Goal: Task Accomplishment & Management: Use online tool/utility

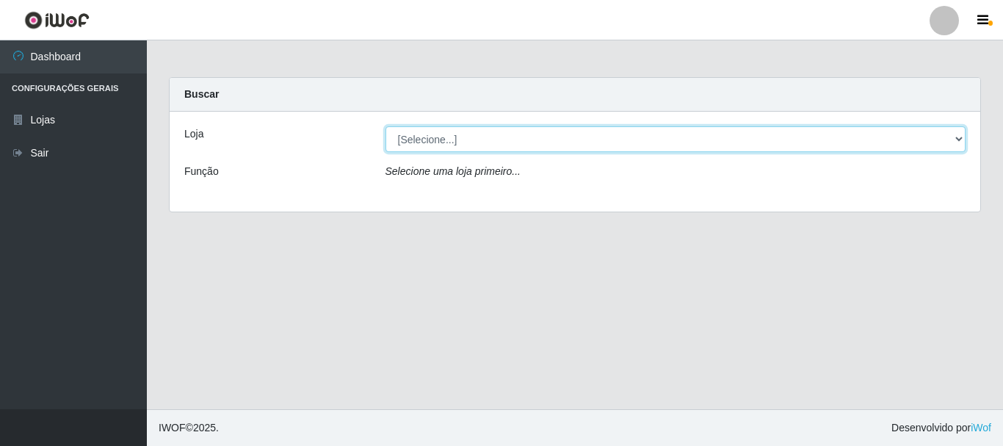
drag, startPoint x: 674, startPoint y: 134, endPoint x: 661, endPoint y: 146, distance: 17.7
click at [673, 133] on select "[Selecione...] Casatudo BR" at bounding box center [676, 139] width 581 height 26
select select "197"
click at [386, 126] on select "[Selecione...] Casatudo BR" at bounding box center [676, 139] width 581 height 26
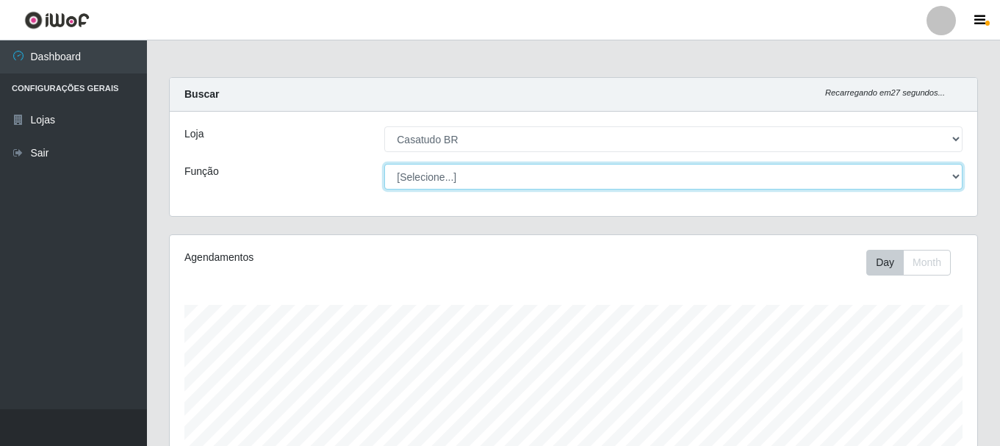
drag, startPoint x: 452, startPoint y: 176, endPoint x: 450, endPoint y: 206, distance: 30.9
click at [452, 176] on select "[Selecione...] Auxiliar de Estoque Auxiliar de Estoque + Auxiliar de Estoque ++…" at bounding box center [673, 177] width 578 height 26
click at [439, 176] on select "[Selecione...] Auxiliar de Estoque Auxiliar de Estoque + Auxiliar de Estoque ++…" at bounding box center [673, 177] width 578 height 26
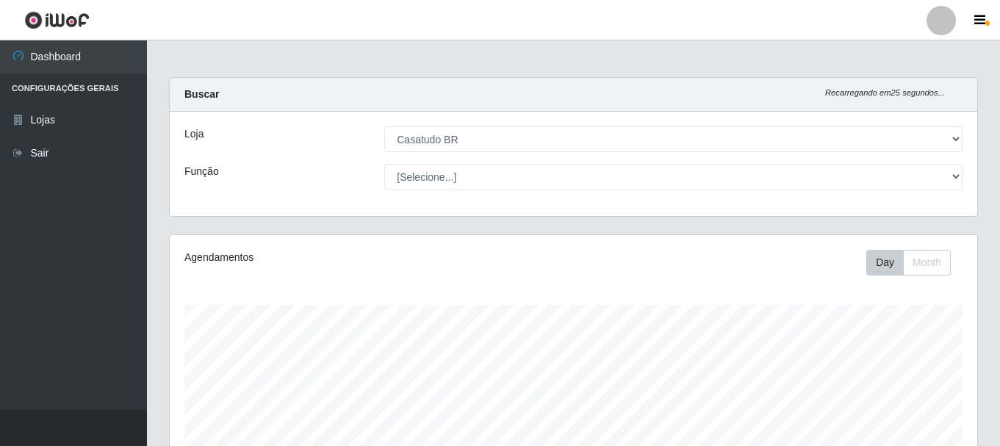
click at [331, 174] on div "Função" at bounding box center [273, 177] width 200 height 26
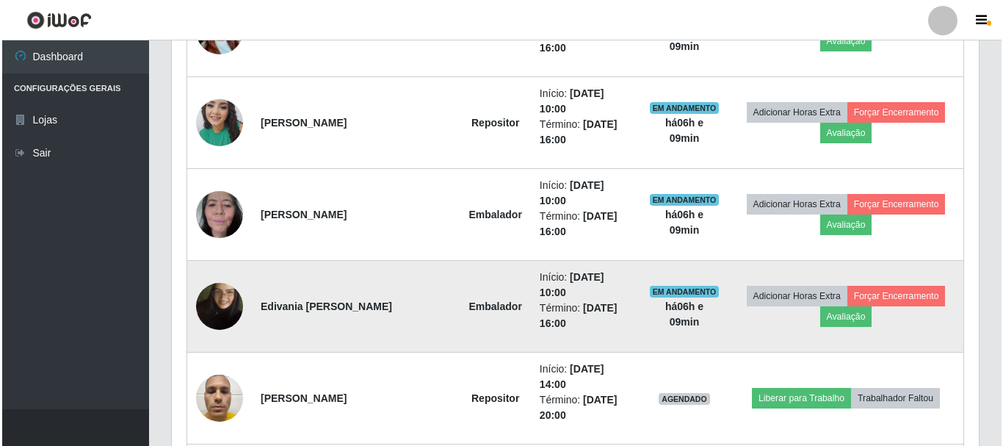
scroll to position [512, 0]
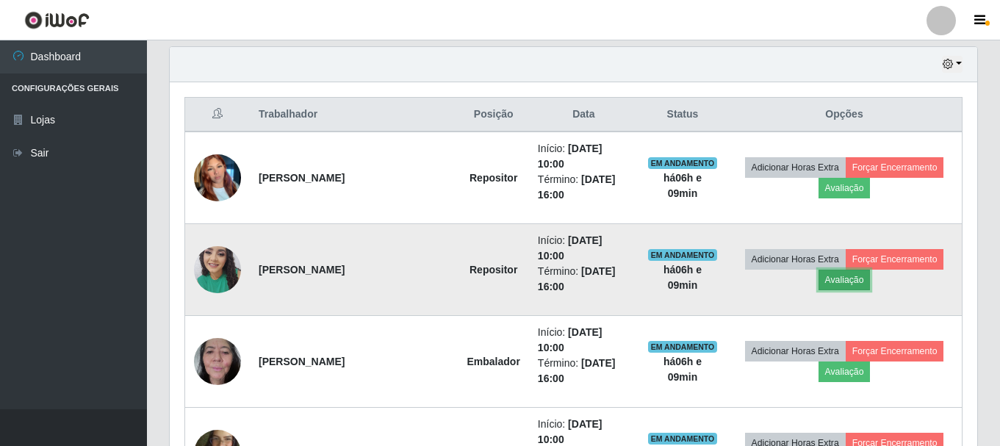
click at [835, 270] on button "Avaliação" at bounding box center [844, 280] width 52 height 21
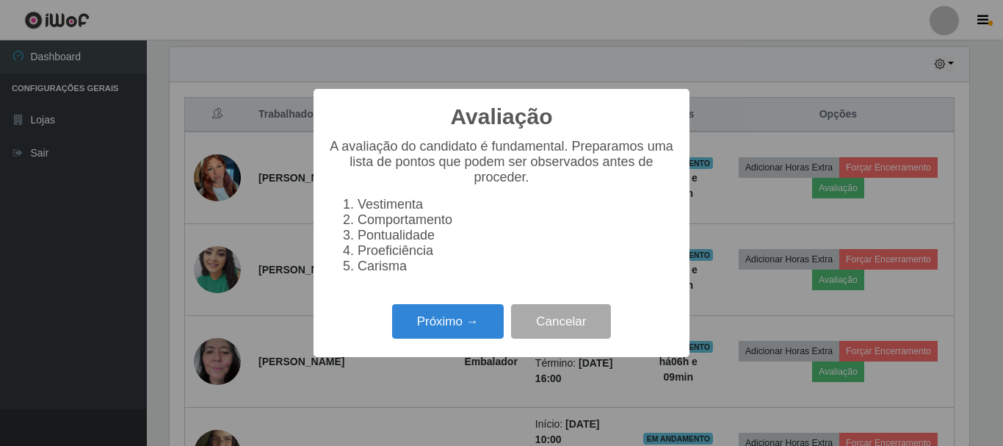
scroll to position [305, 800]
click at [454, 339] on button "Próximo →" at bounding box center [448, 321] width 112 height 35
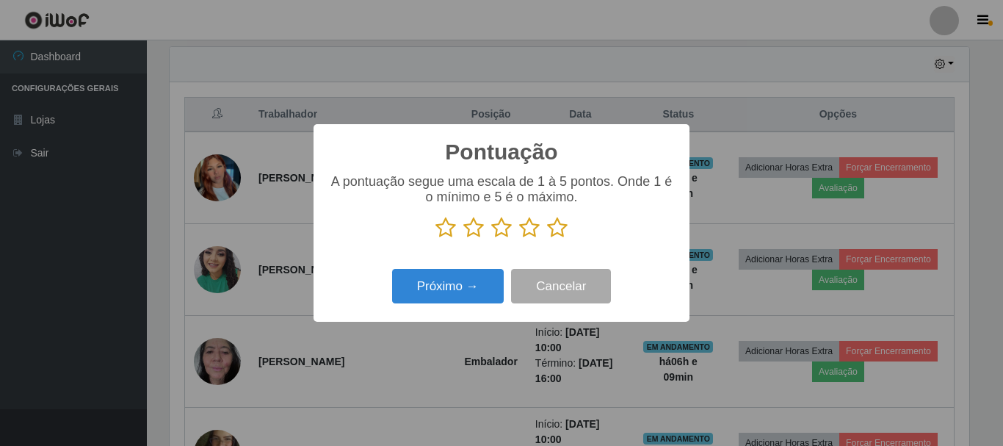
scroll to position [734294, 733799]
drag, startPoint x: 558, startPoint y: 234, endPoint x: 491, endPoint y: 257, distance: 70.2
click at [554, 234] on icon at bounding box center [557, 228] width 21 height 22
click at [547, 239] on input "radio" at bounding box center [547, 239] width 0 height 0
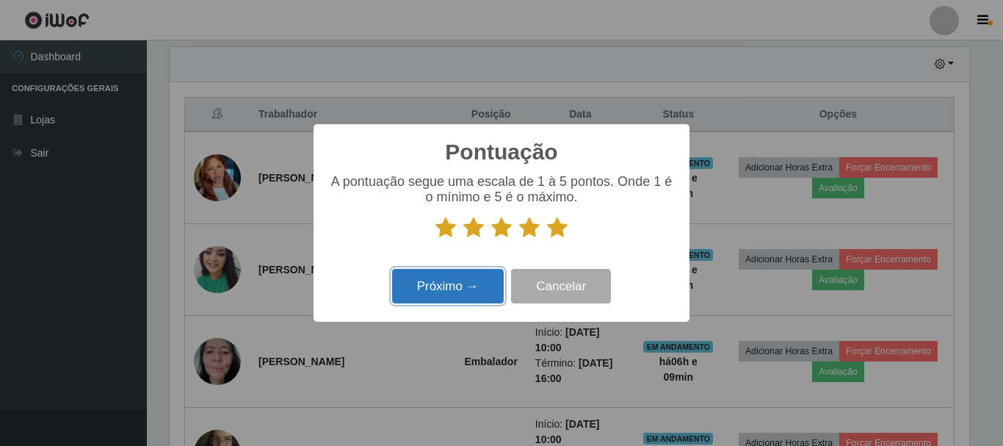
click at [453, 288] on button "Próximo →" at bounding box center [448, 286] width 112 height 35
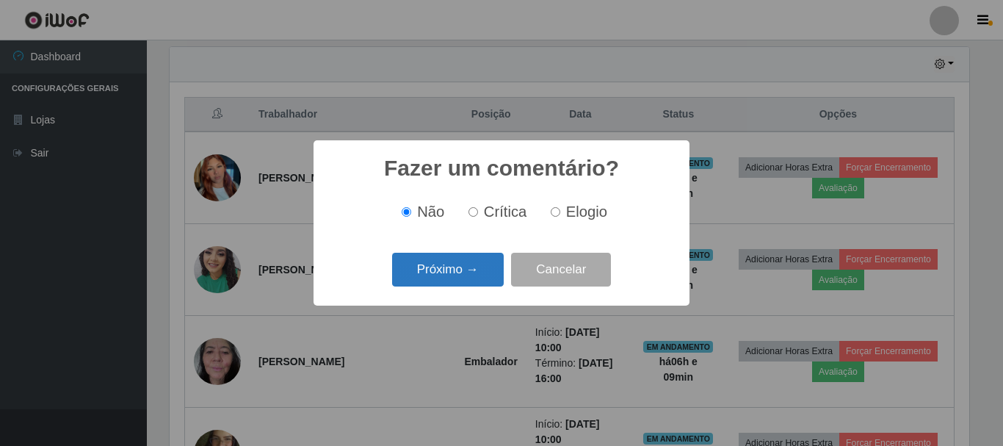
click at [447, 281] on button "Próximo →" at bounding box center [448, 270] width 112 height 35
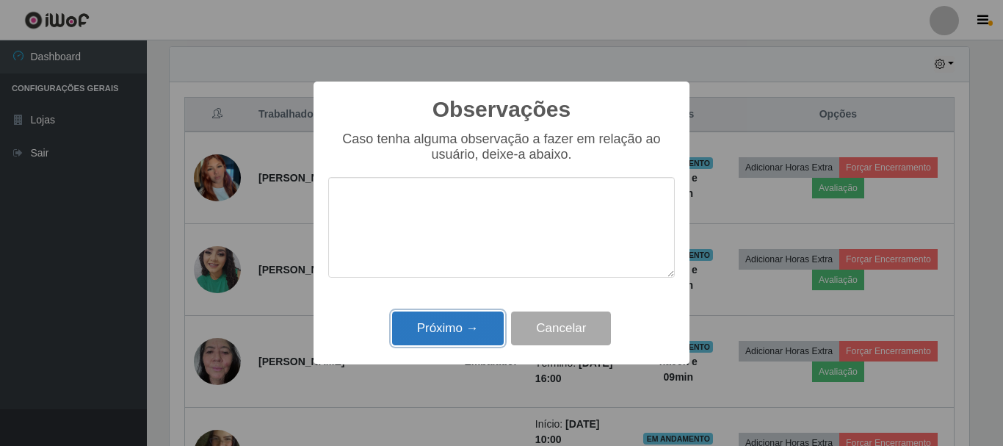
click at [431, 315] on button "Próximo →" at bounding box center [448, 328] width 112 height 35
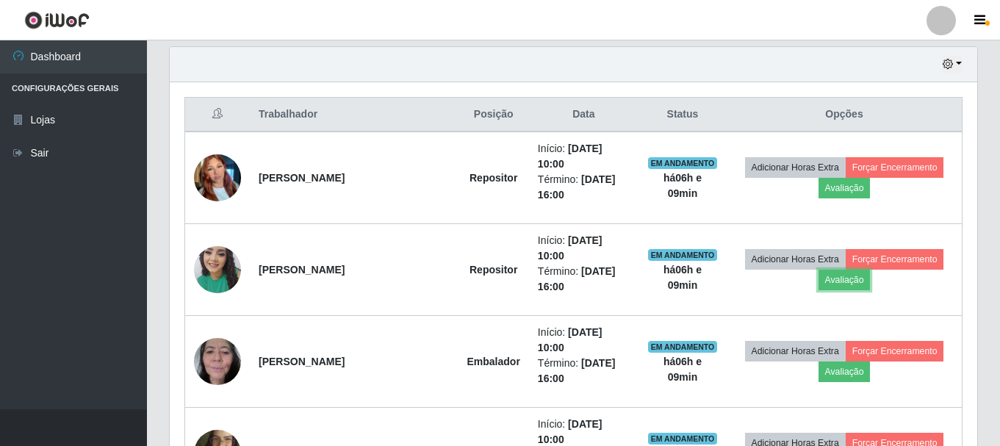
scroll to position [305, 807]
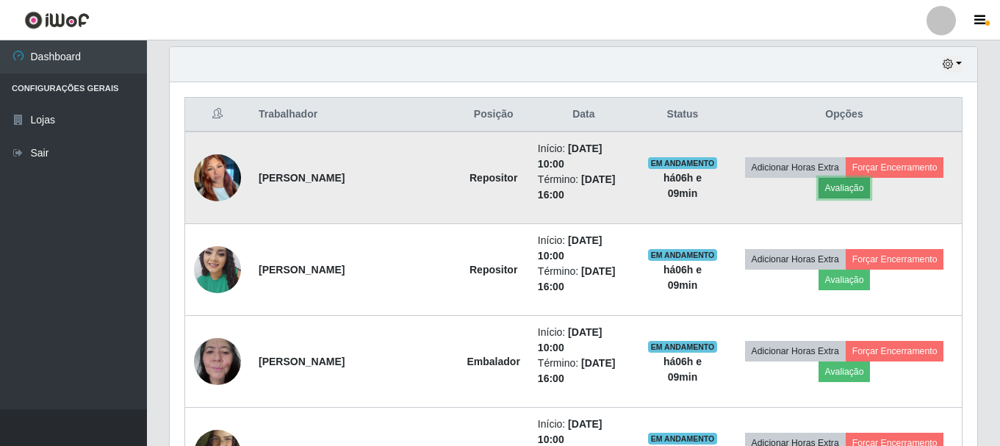
click at [819, 178] on button "Avaliação" at bounding box center [844, 188] width 52 height 21
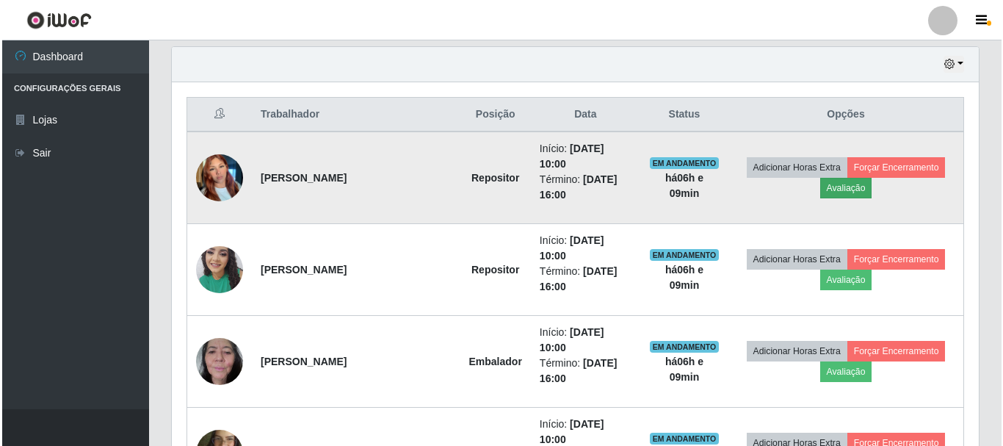
scroll to position [305, 800]
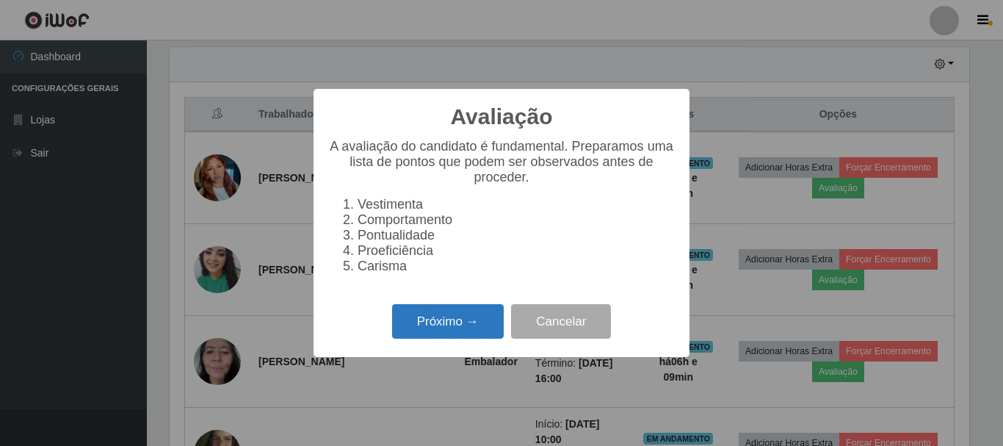
click at [484, 317] on button "Próximo →" at bounding box center [448, 321] width 112 height 35
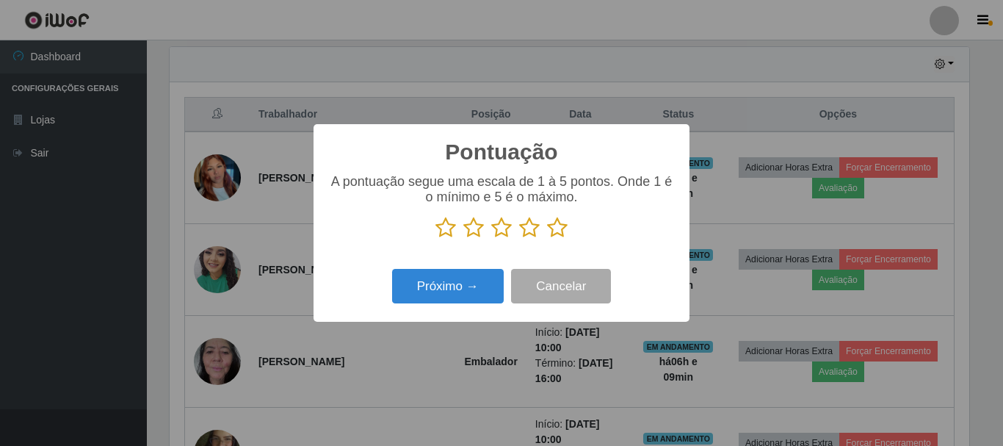
scroll to position [734294, 733799]
drag, startPoint x: 558, startPoint y: 225, endPoint x: 539, endPoint y: 249, distance: 30.9
click at [556, 229] on icon at bounding box center [557, 228] width 21 height 22
click at [547, 239] on input "radio" at bounding box center [547, 239] width 0 height 0
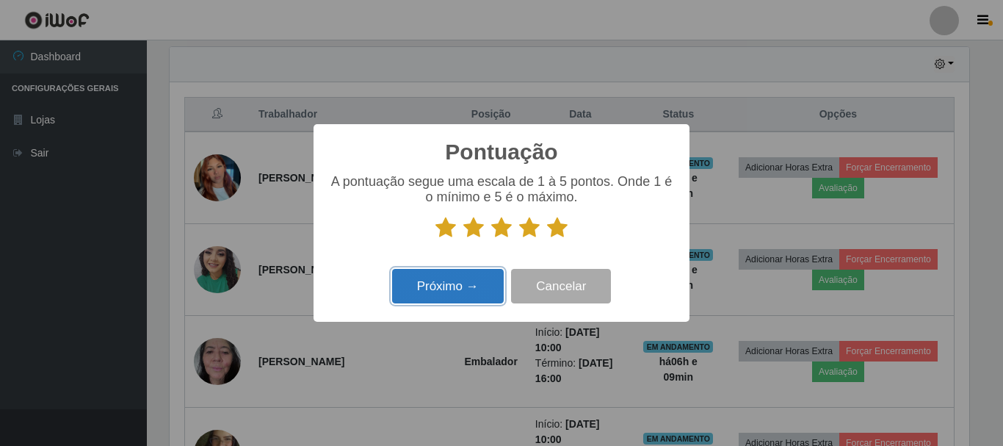
click at [438, 295] on button "Próximo →" at bounding box center [448, 286] width 112 height 35
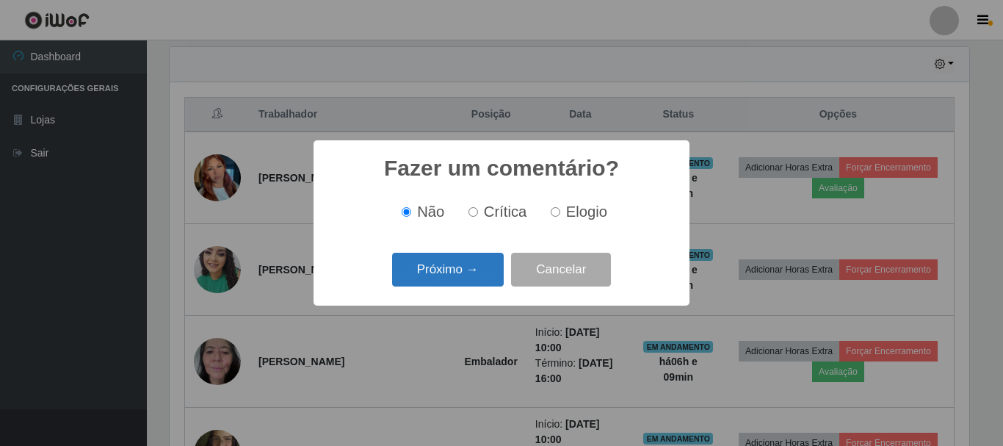
click at [446, 278] on button "Próximo →" at bounding box center [448, 270] width 112 height 35
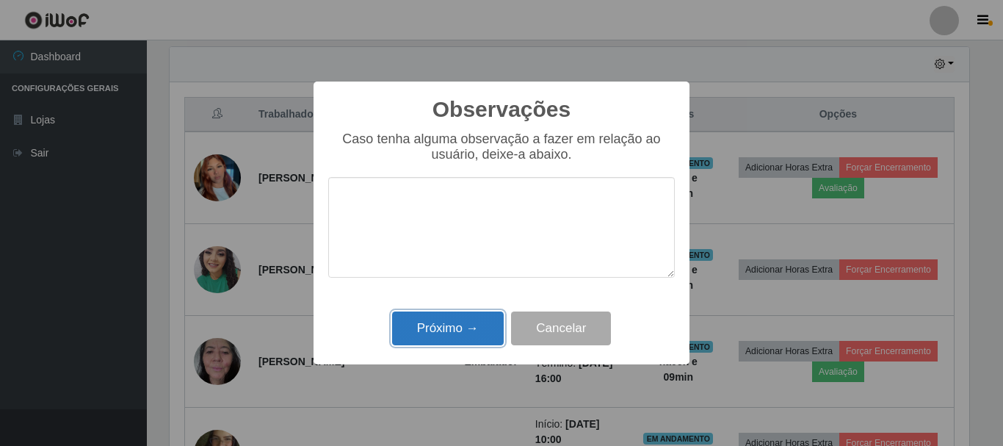
click at [450, 324] on button "Próximo →" at bounding box center [448, 328] width 112 height 35
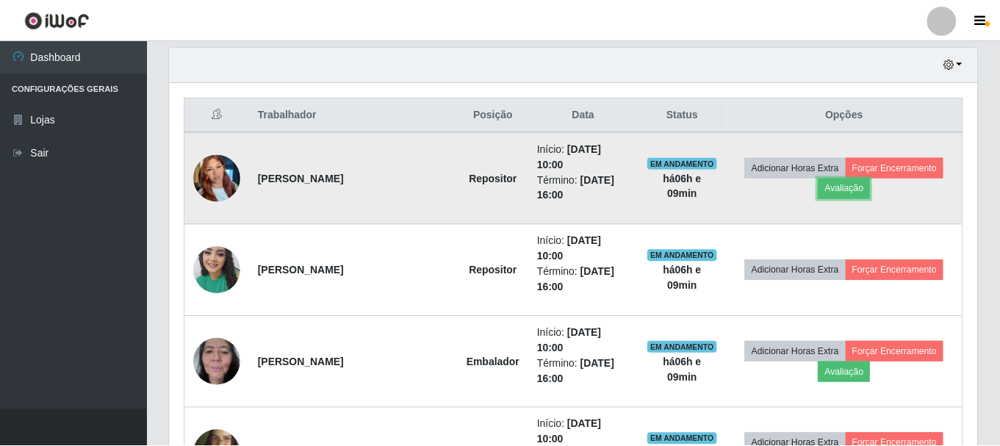
scroll to position [305, 807]
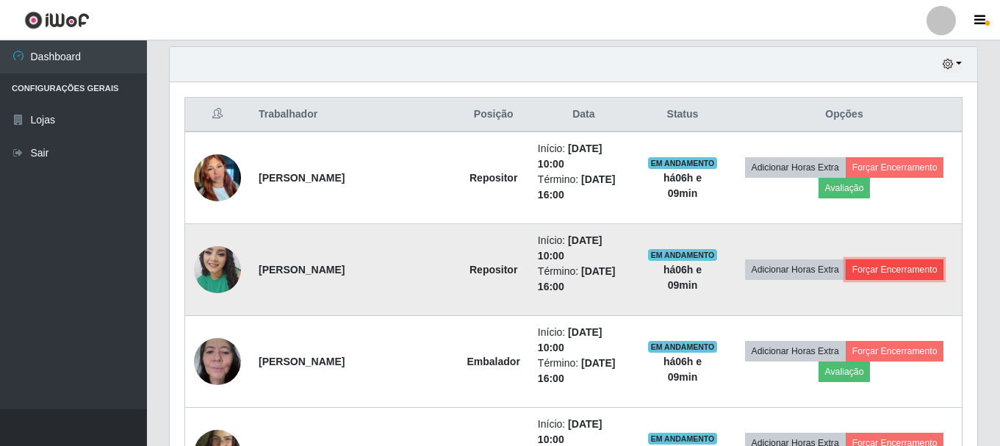
click at [883, 259] on button "Forçar Encerramento" at bounding box center [895, 269] width 98 height 21
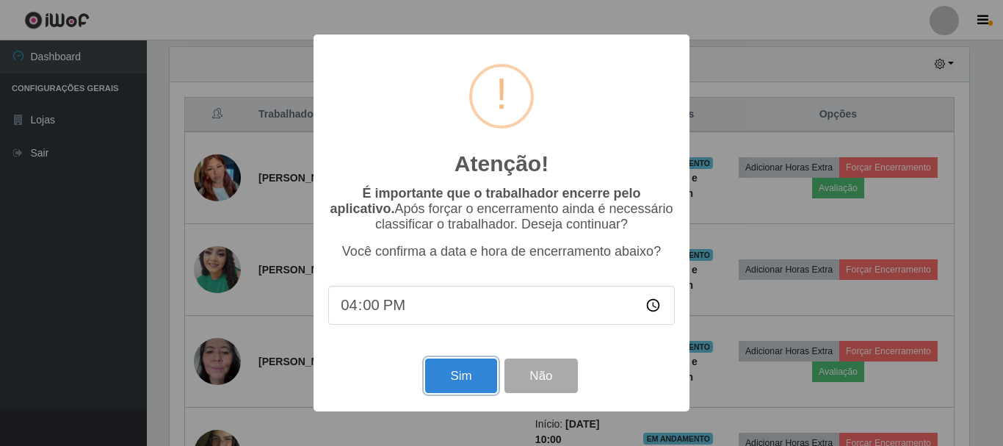
click at [469, 393] on button "Sim" at bounding box center [460, 375] width 71 height 35
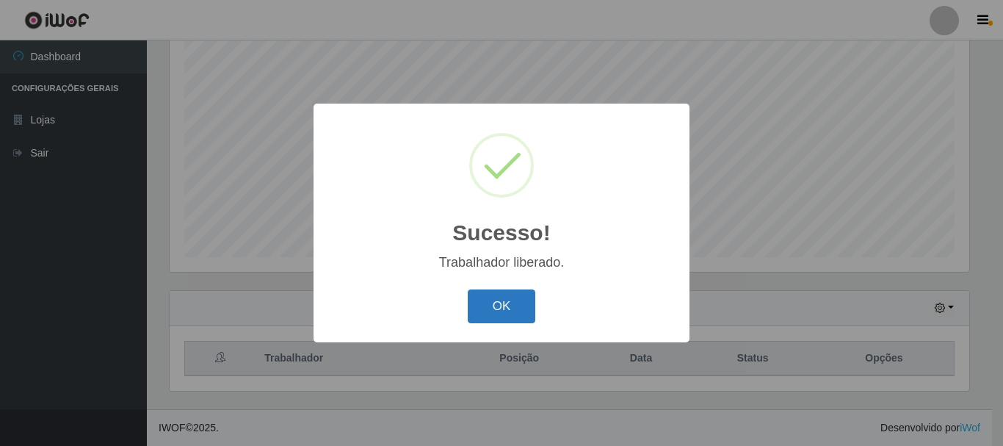
click at [495, 309] on button "OK" at bounding box center [502, 306] width 68 height 35
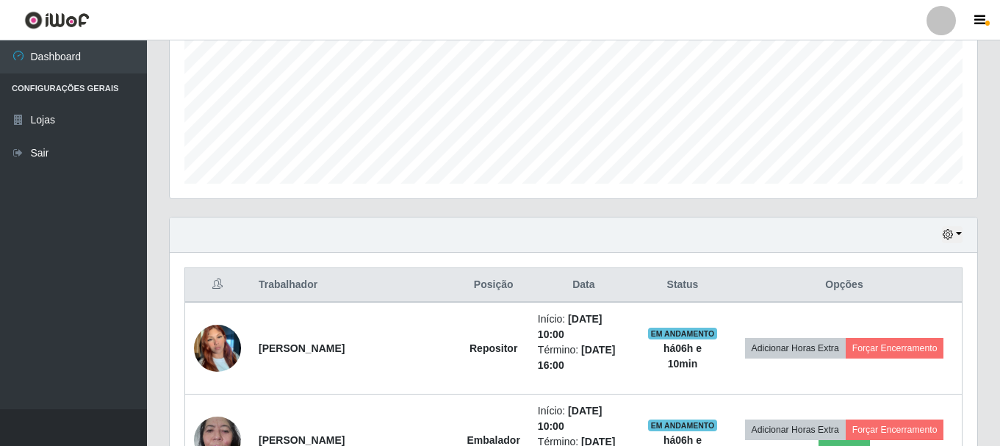
scroll to position [415, 0]
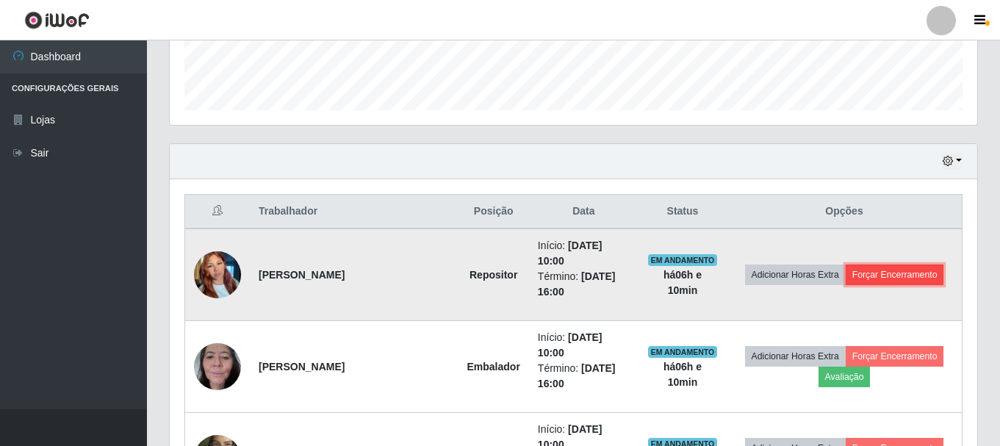
click at [893, 270] on button "Forçar Encerramento" at bounding box center [895, 274] width 98 height 21
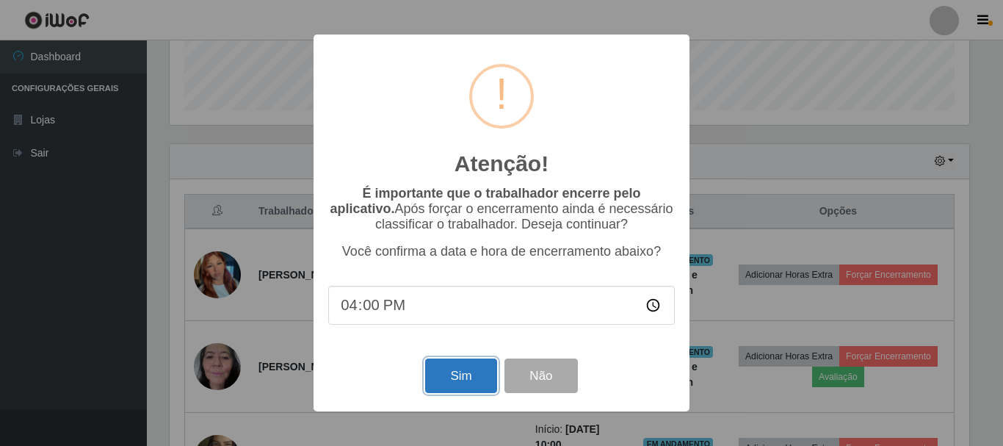
click at [484, 370] on button "Sim" at bounding box center [460, 375] width 71 height 35
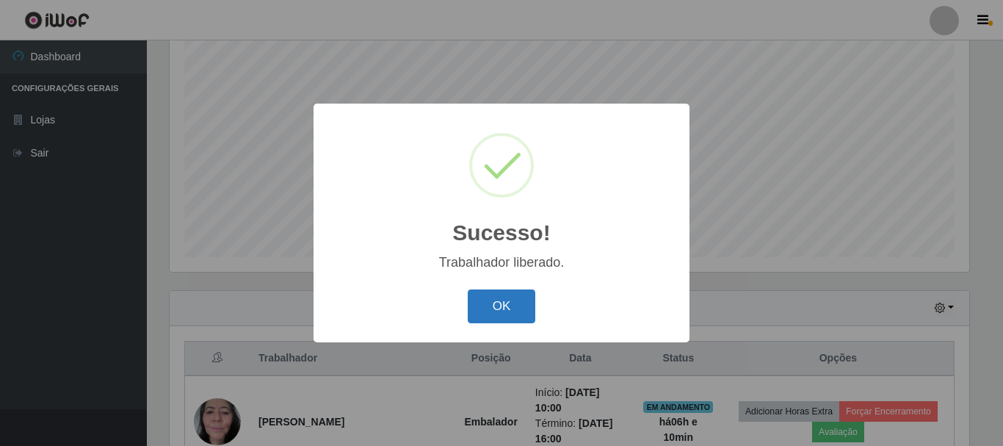
click at [472, 310] on button "OK" at bounding box center [502, 306] width 68 height 35
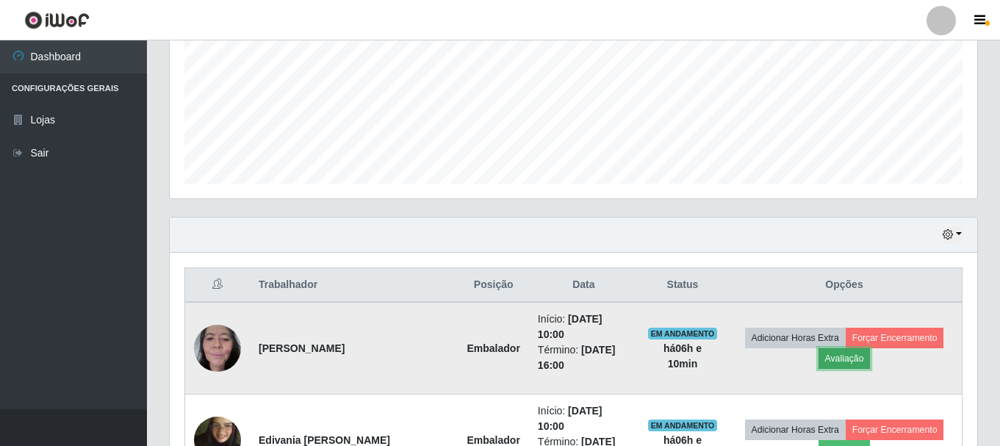
click at [826, 348] on button "Avaliação" at bounding box center [844, 358] width 52 height 21
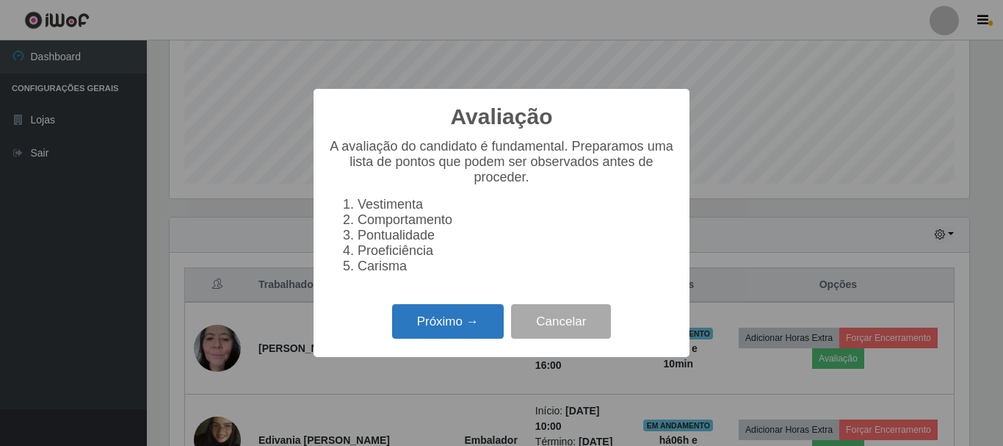
click at [457, 329] on button "Próximo →" at bounding box center [448, 321] width 112 height 35
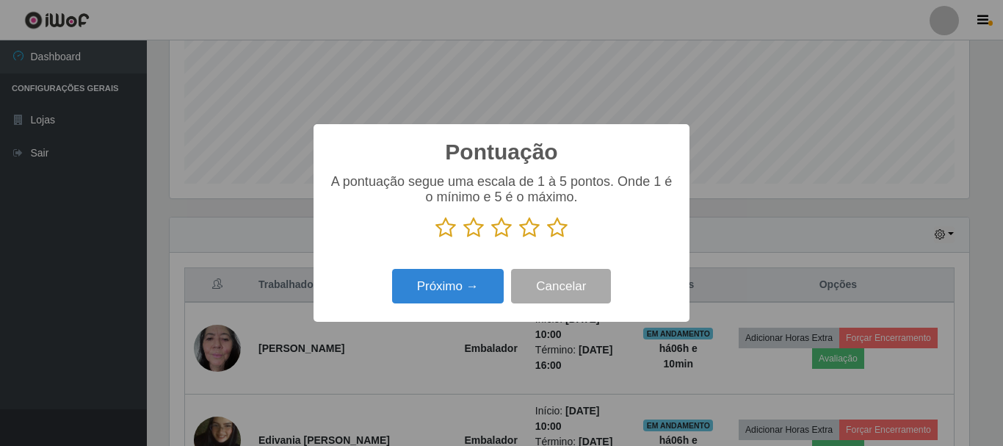
click at [554, 233] on icon at bounding box center [557, 228] width 21 height 22
click at [547, 239] on input "radio" at bounding box center [547, 239] width 0 height 0
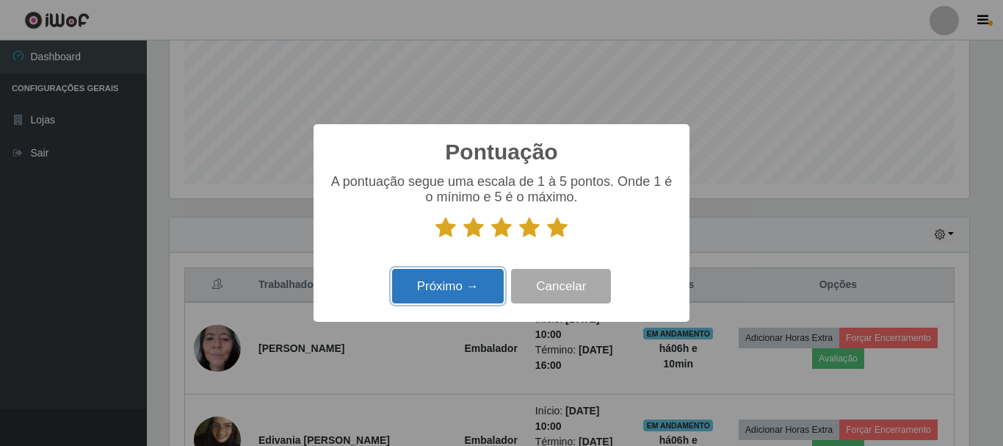
click at [473, 278] on button "Próximo →" at bounding box center [448, 286] width 112 height 35
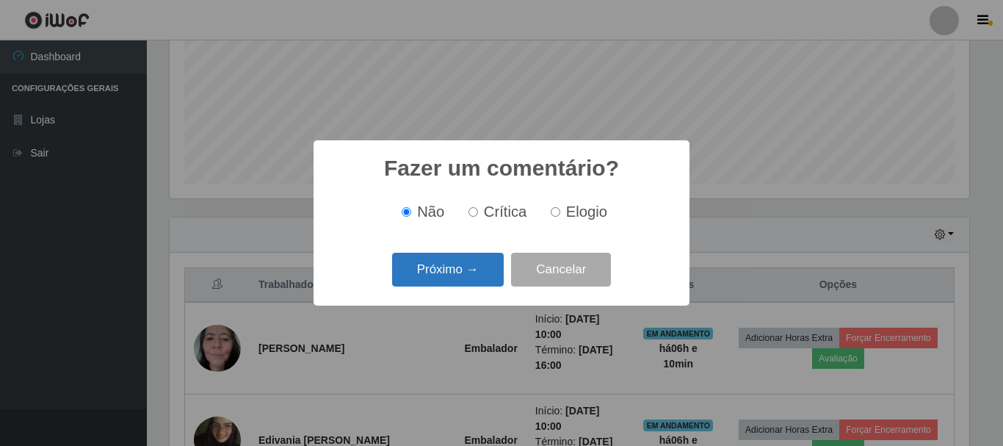
click at [474, 273] on button "Próximo →" at bounding box center [448, 270] width 112 height 35
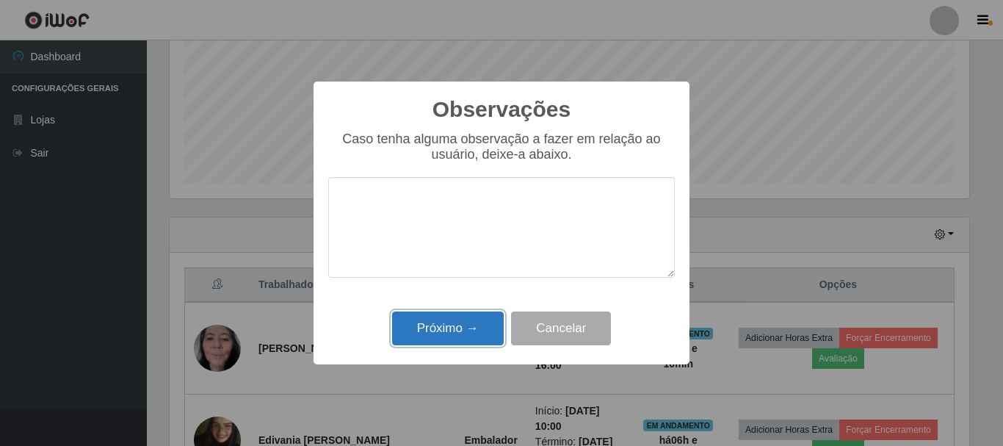
click at [471, 332] on button "Próximo →" at bounding box center [448, 328] width 112 height 35
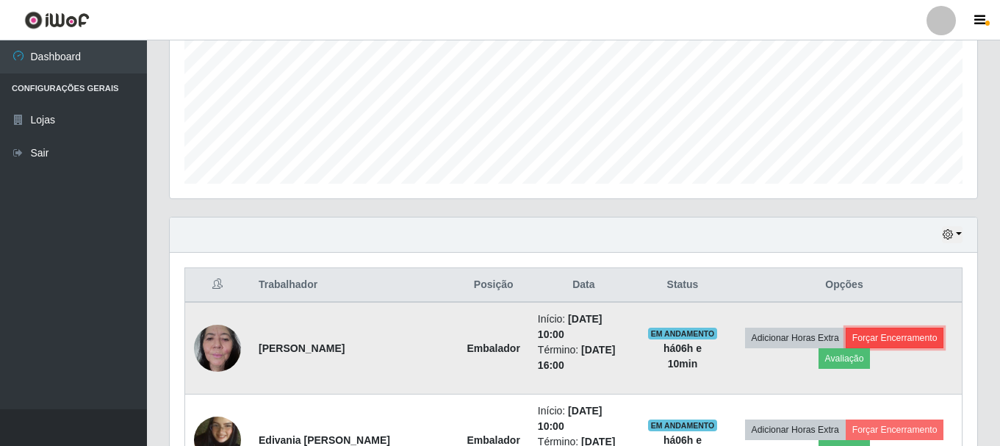
click at [866, 328] on button "Forçar Encerramento" at bounding box center [895, 338] width 98 height 21
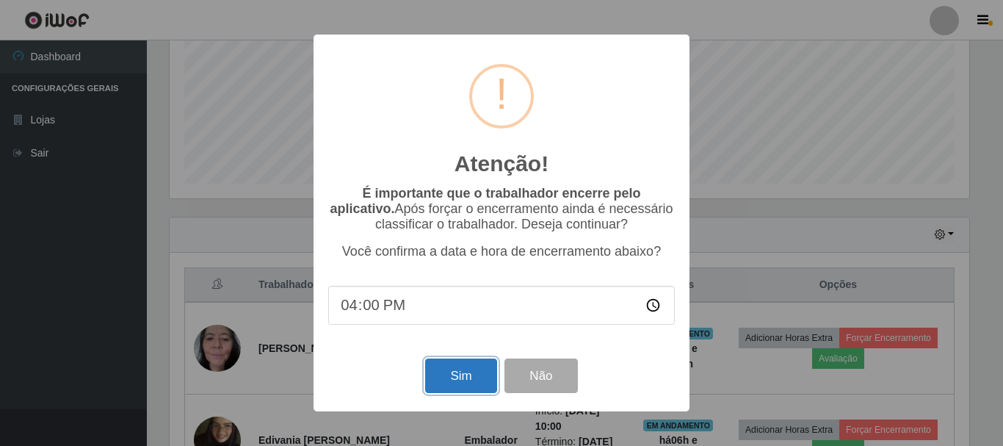
click at [469, 367] on button "Sim" at bounding box center [460, 375] width 71 height 35
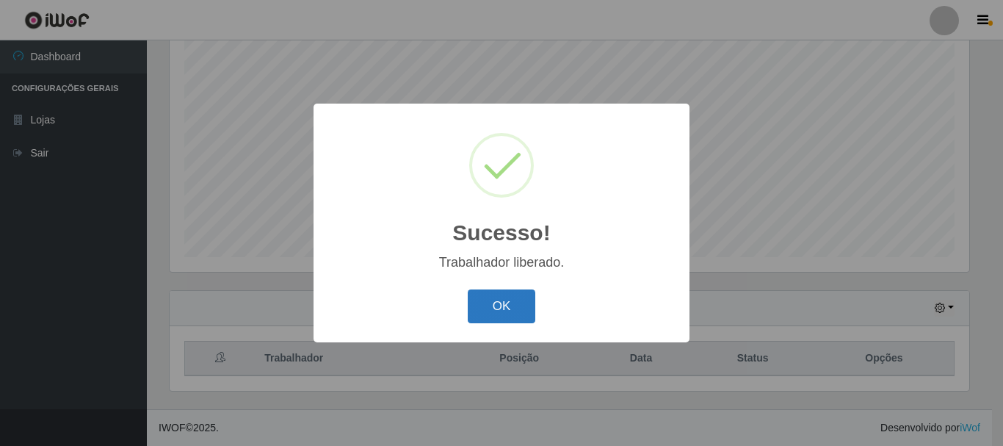
click at [502, 317] on button "OK" at bounding box center [502, 306] width 68 height 35
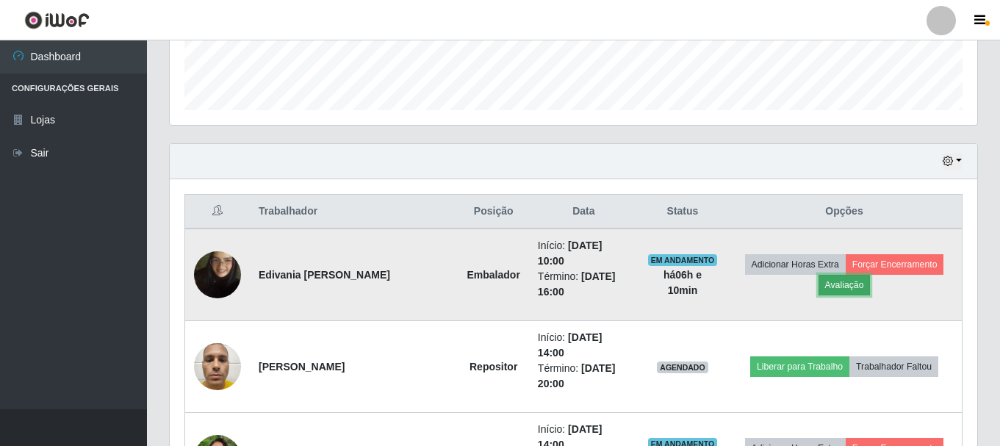
click at [839, 276] on button "Avaliação" at bounding box center [844, 285] width 52 height 21
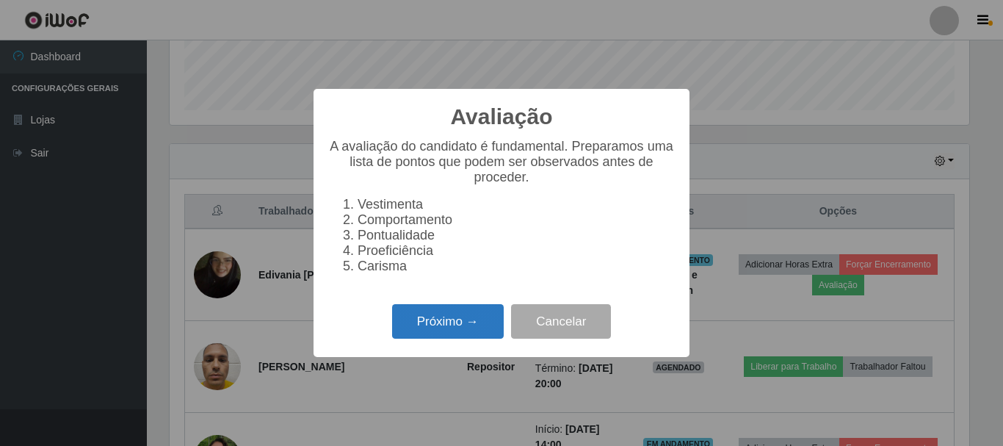
click at [489, 323] on button "Próximo →" at bounding box center [448, 321] width 112 height 35
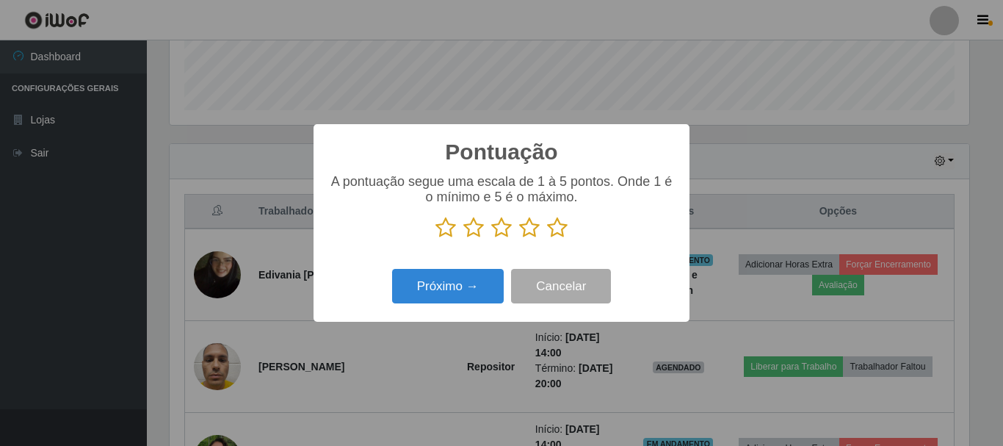
click at [554, 230] on icon at bounding box center [557, 228] width 21 height 22
click at [547, 239] on input "radio" at bounding box center [547, 239] width 0 height 0
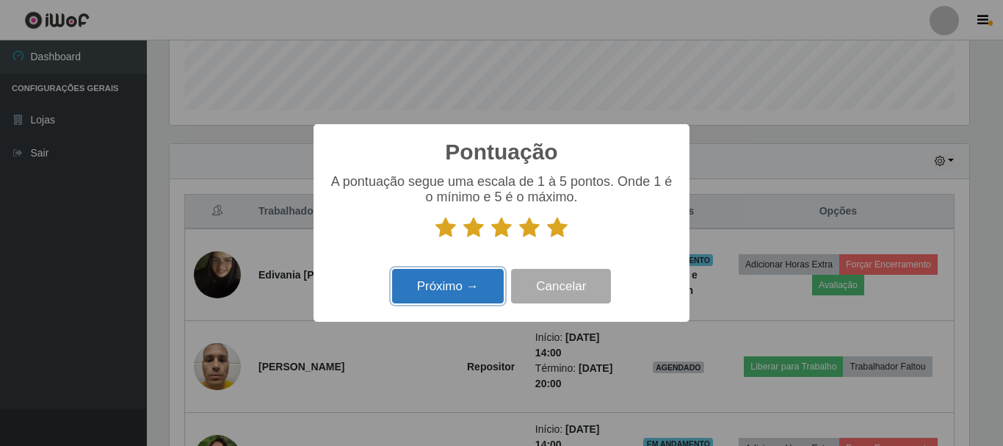
click at [461, 286] on button "Próximo →" at bounding box center [448, 286] width 112 height 35
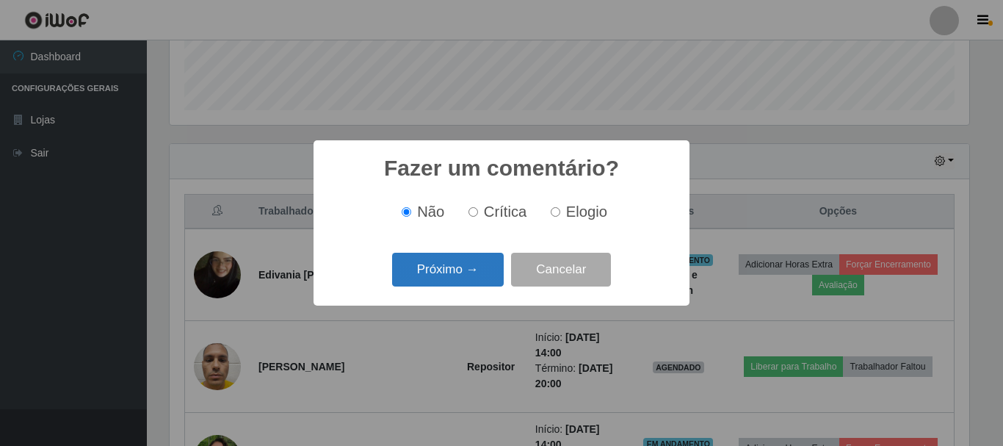
click at [472, 278] on button "Próximo →" at bounding box center [448, 270] width 112 height 35
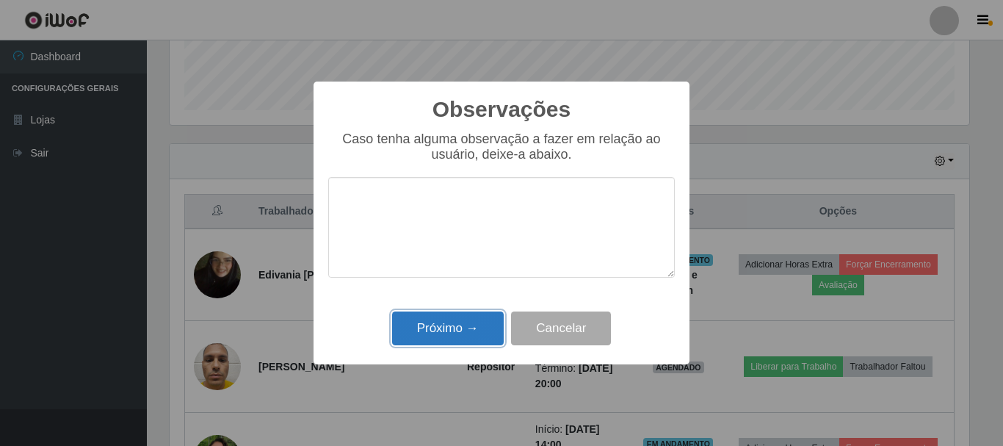
click at [468, 325] on button "Próximo →" at bounding box center [448, 328] width 112 height 35
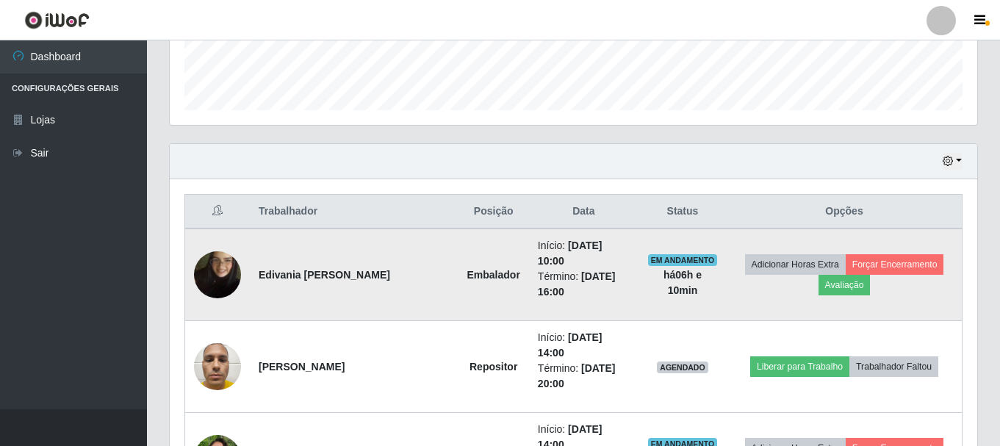
click at [861, 245] on td "Adicionar Horas Extra Forçar Encerramento Avaliação" at bounding box center [844, 274] width 235 height 93
click at [855, 262] on button "Forçar Encerramento" at bounding box center [895, 264] width 98 height 21
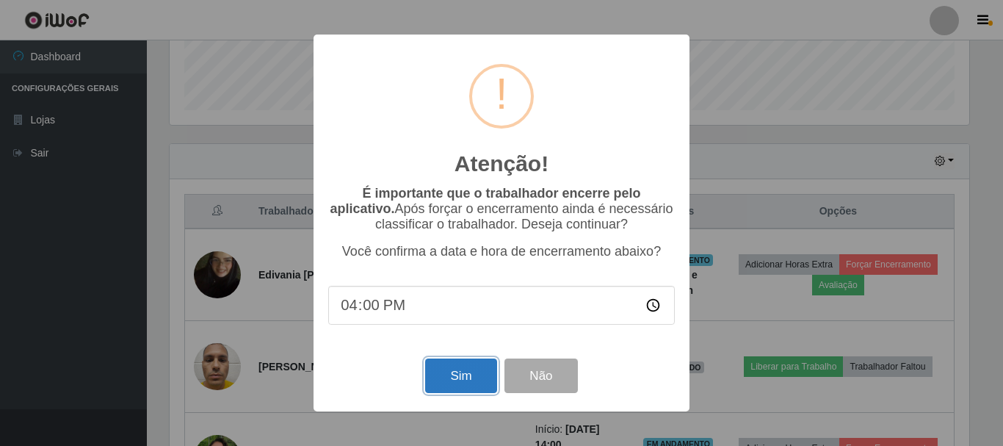
click at [466, 389] on button "Sim" at bounding box center [460, 375] width 71 height 35
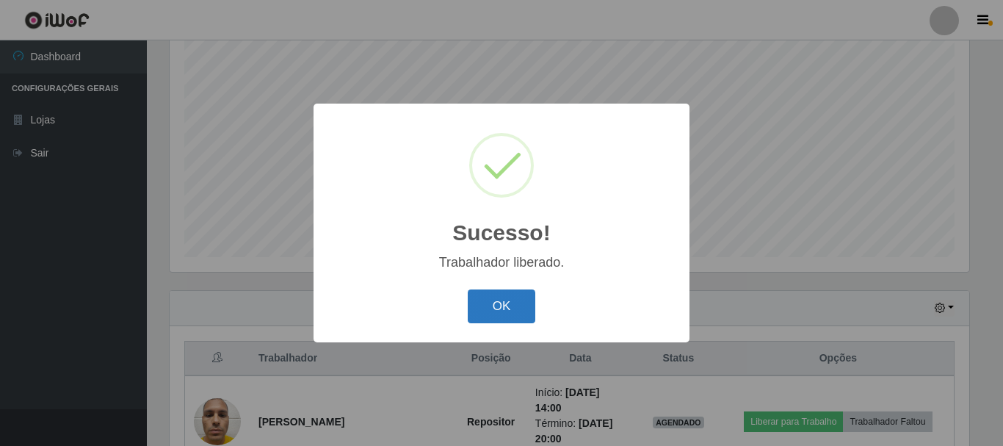
click at [500, 308] on button "OK" at bounding box center [502, 306] width 68 height 35
